Goal: Complete application form: Complete application form

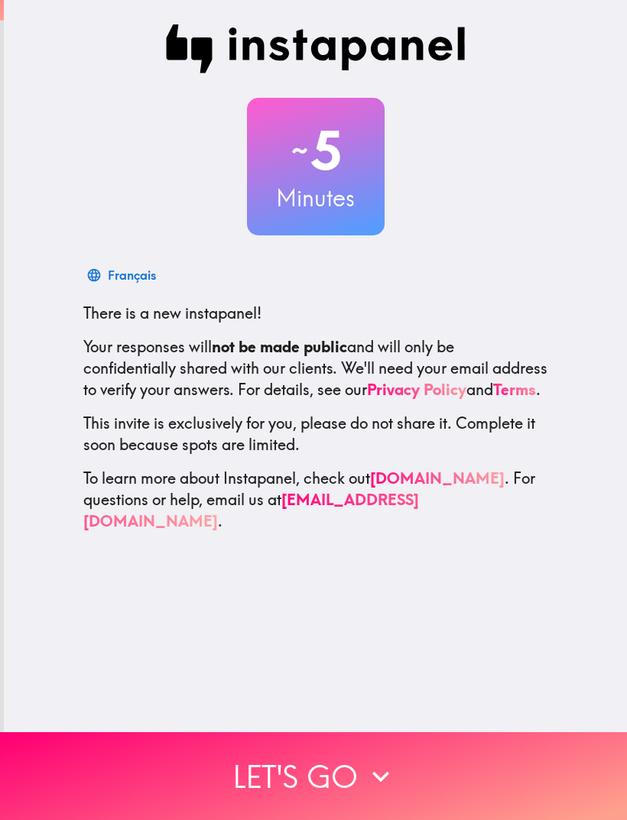
click at [352, 768] on button "Let's go" at bounding box center [313, 776] width 627 height 88
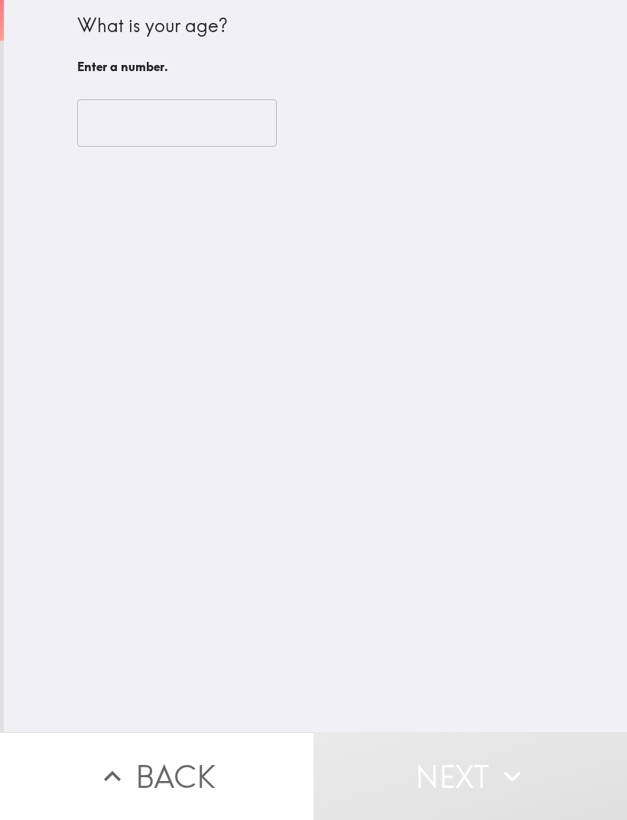
click at [216, 119] on input "number" at bounding box center [176, 122] width 199 height 47
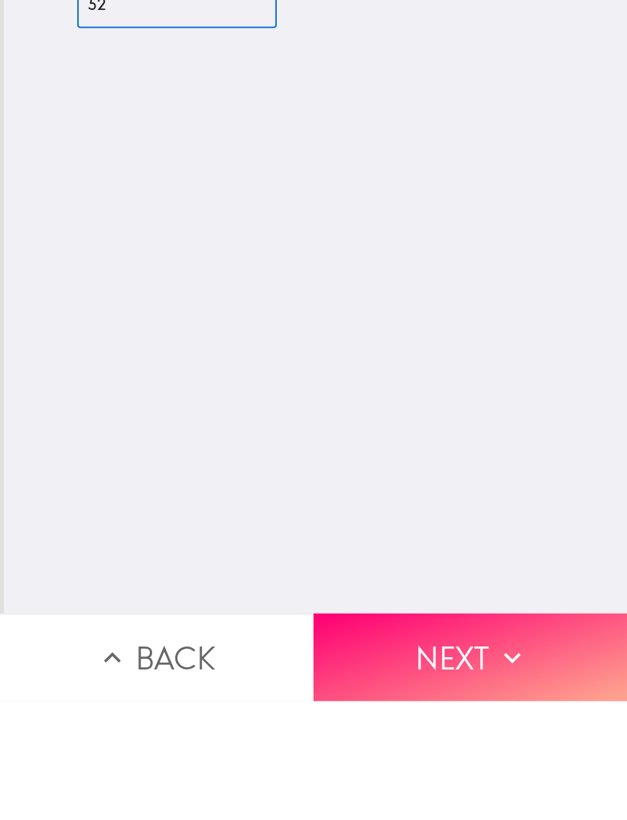
type input "52"
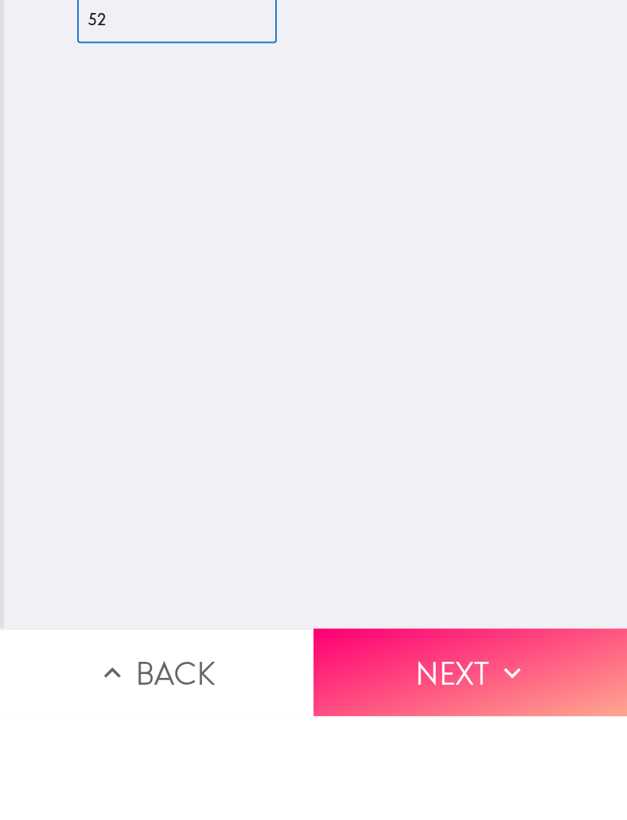
click at [442, 732] on button "Next" at bounding box center [469, 776] width 313 height 88
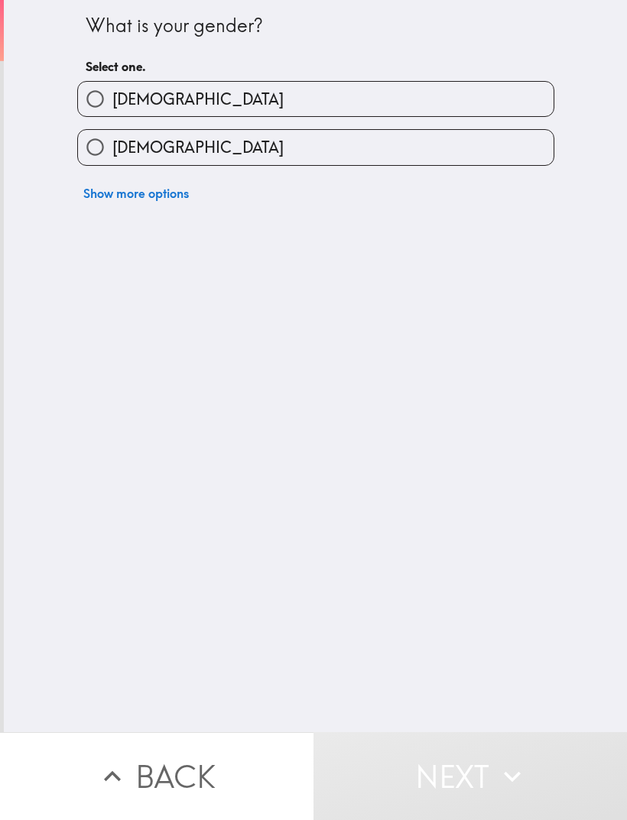
click at [333, 151] on label "[DEMOGRAPHIC_DATA]" at bounding box center [315, 147] width 475 height 34
click at [112, 151] on input "[DEMOGRAPHIC_DATA]" at bounding box center [95, 147] width 34 height 34
radio input "true"
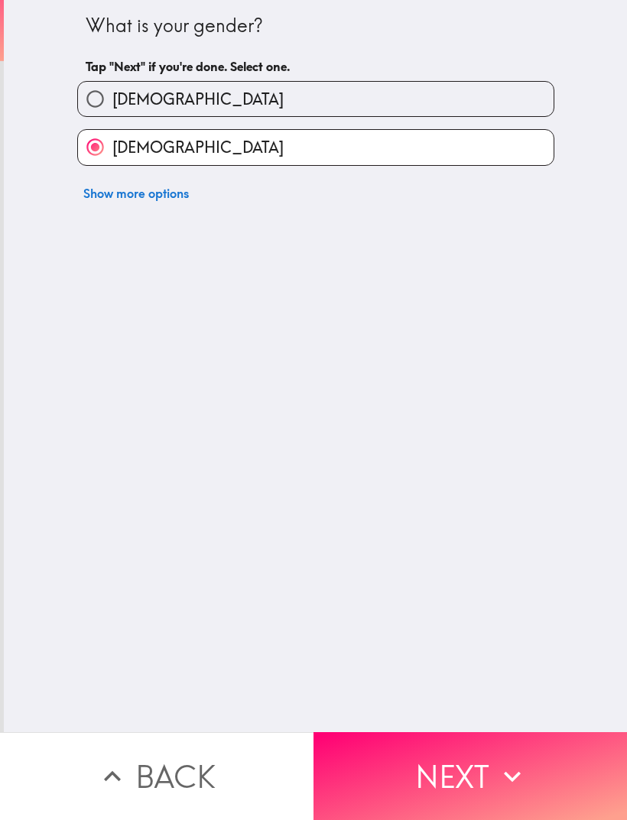
click at [461, 764] on button "Next" at bounding box center [469, 776] width 313 height 88
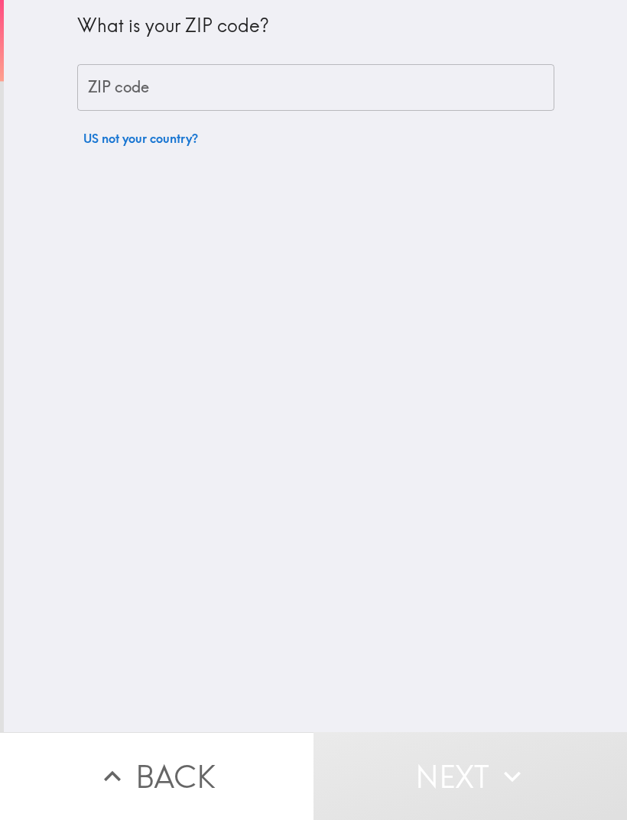
click at [339, 94] on input "ZIP code" at bounding box center [315, 87] width 477 height 47
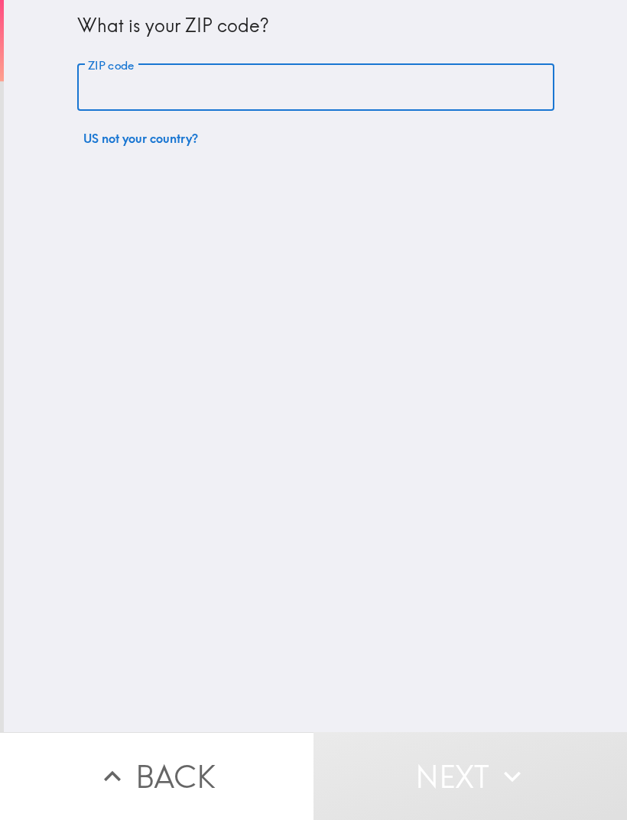
type input "23294"
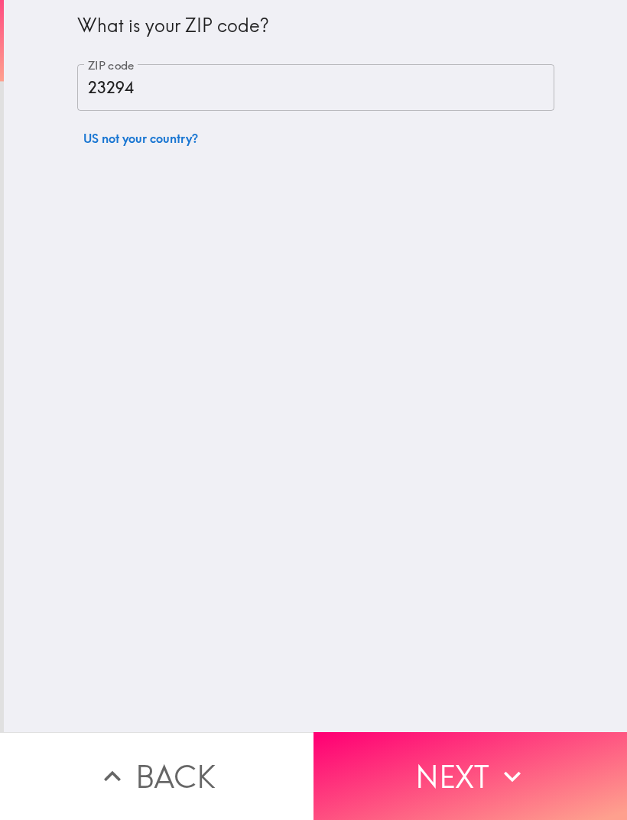
click at [463, 776] on button "Next" at bounding box center [469, 776] width 313 height 88
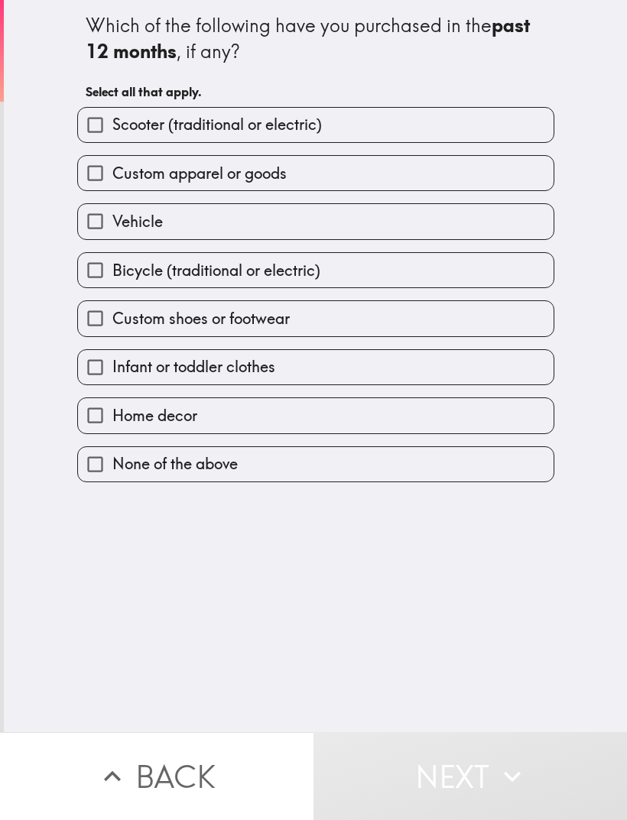
click at [388, 227] on label "Vehicle" at bounding box center [315, 221] width 475 height 34
click at [112, 227] on input "Vehicle" at bounding box center [95, 221] width 34 height 34
checkbox input "true"
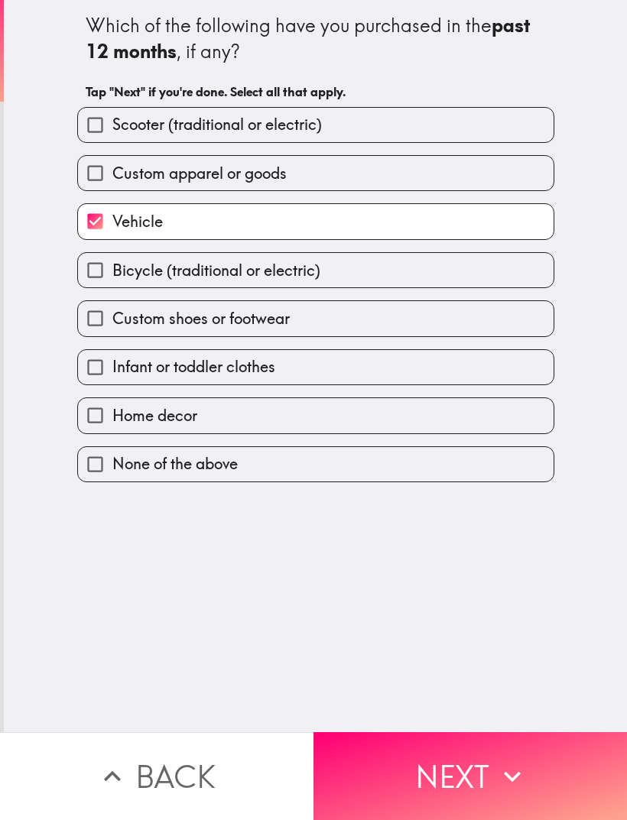
click at [381, 430] on label "Home decor" at bounding box center [315, 415] width 475 height 34
click at [112, 430] on input "Home decor" at bounding box center [95, 415] width 34 height 34
checkbox input "true"
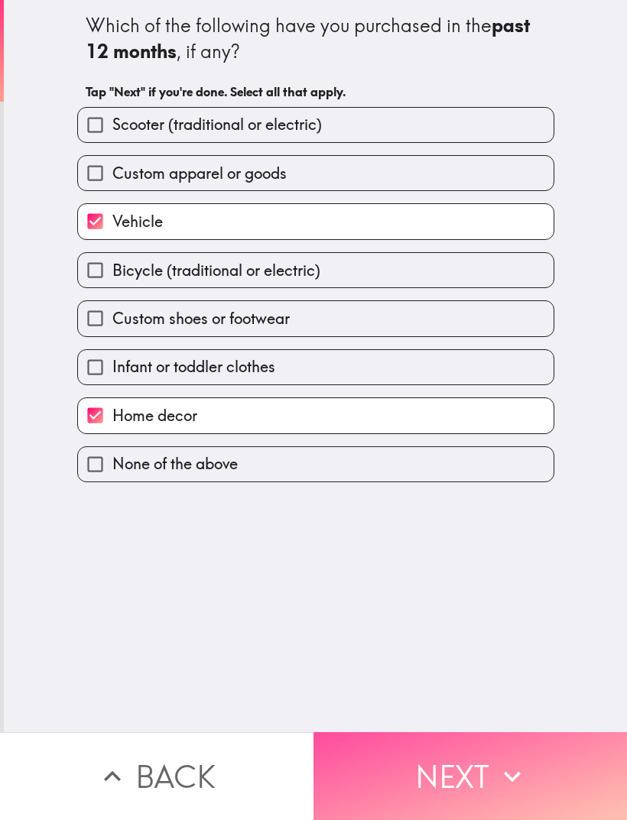
click at [459, 775] on button "Next" at bounding box center [469, 776] width 313 height 88
